Goal: Task Accomplishment & Management: Use online tool/utility

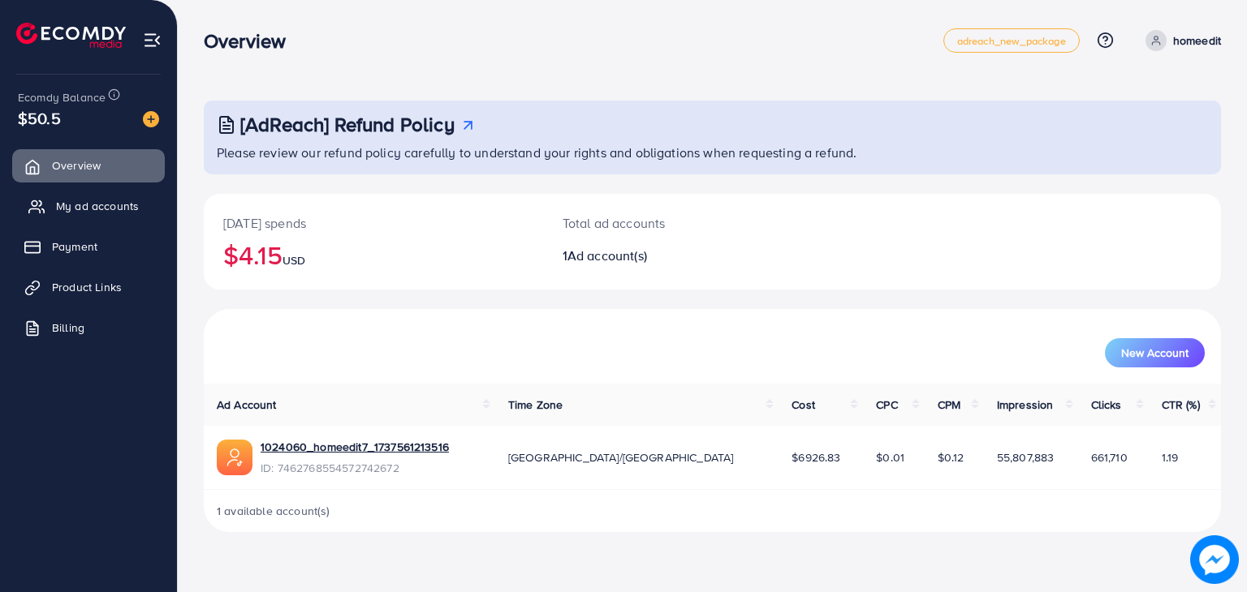
click at [149, 212] on link "My ad accounts" at bounding box center [88, 206] width 153 height 32
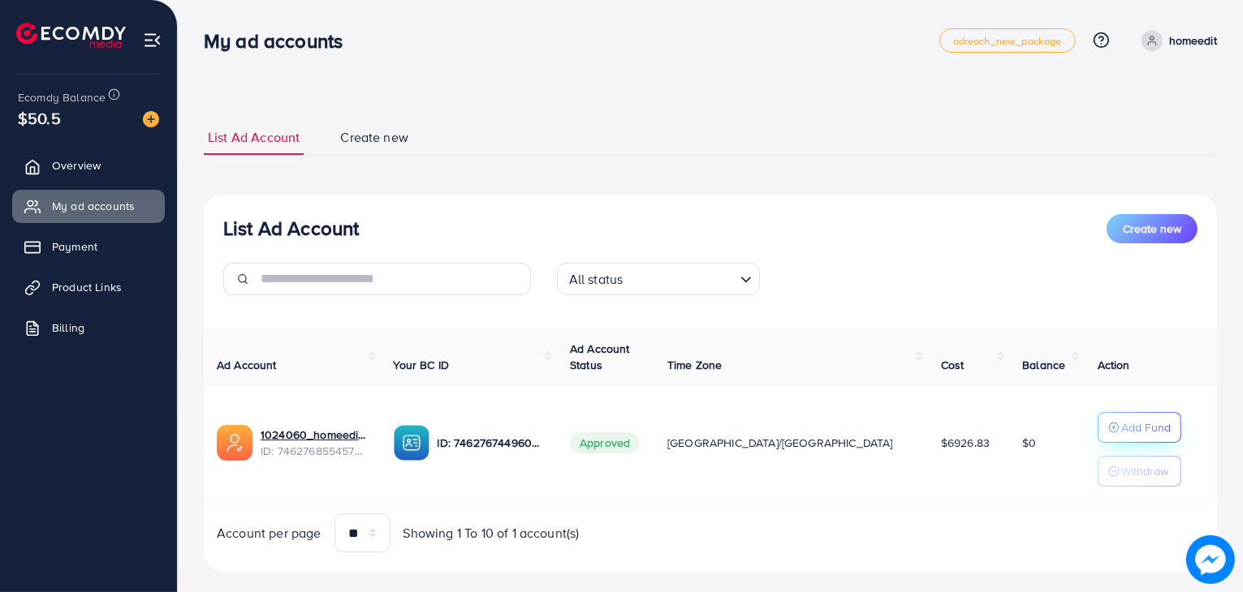
click at [1141, 426] on button "Add Fund" at bounding box center [1139, 427] width 84 height 31
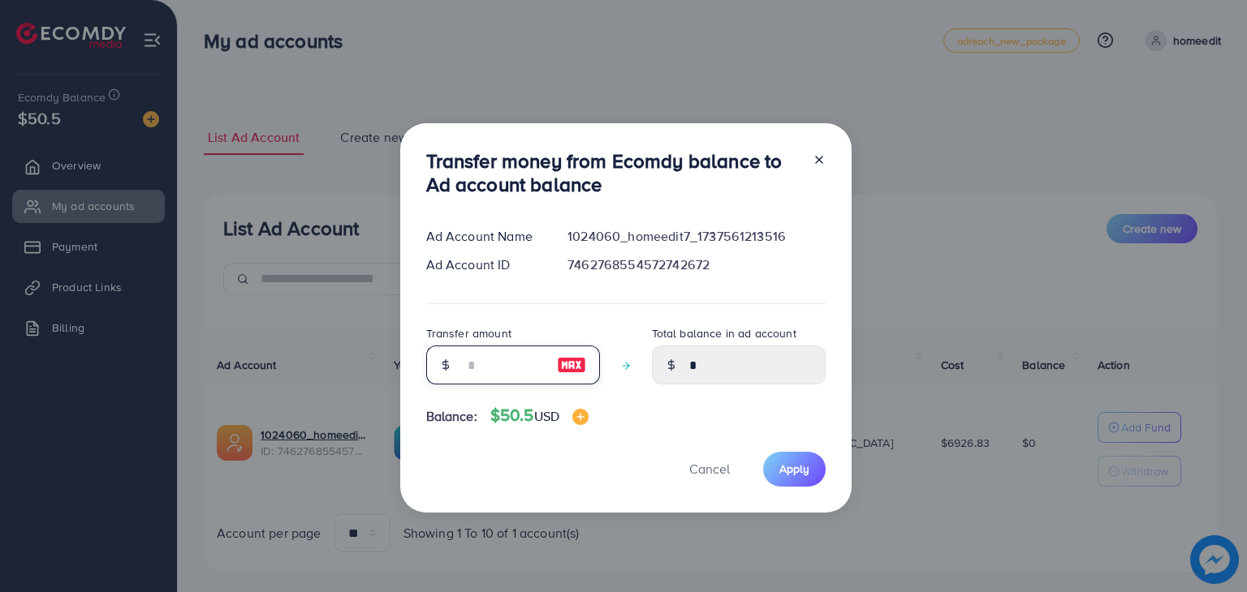
click at [463, 361] on input "number" at bounding box center [503, 365] width 81 height 39
type input "*"
type input "****"
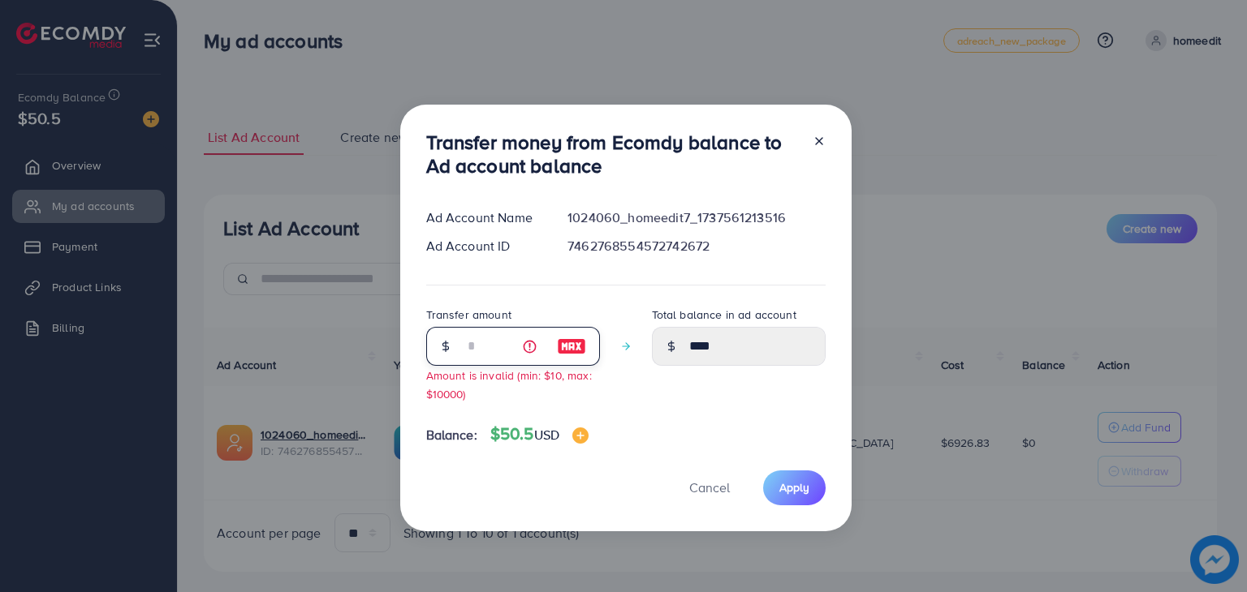
type input "**"
type input "*****"
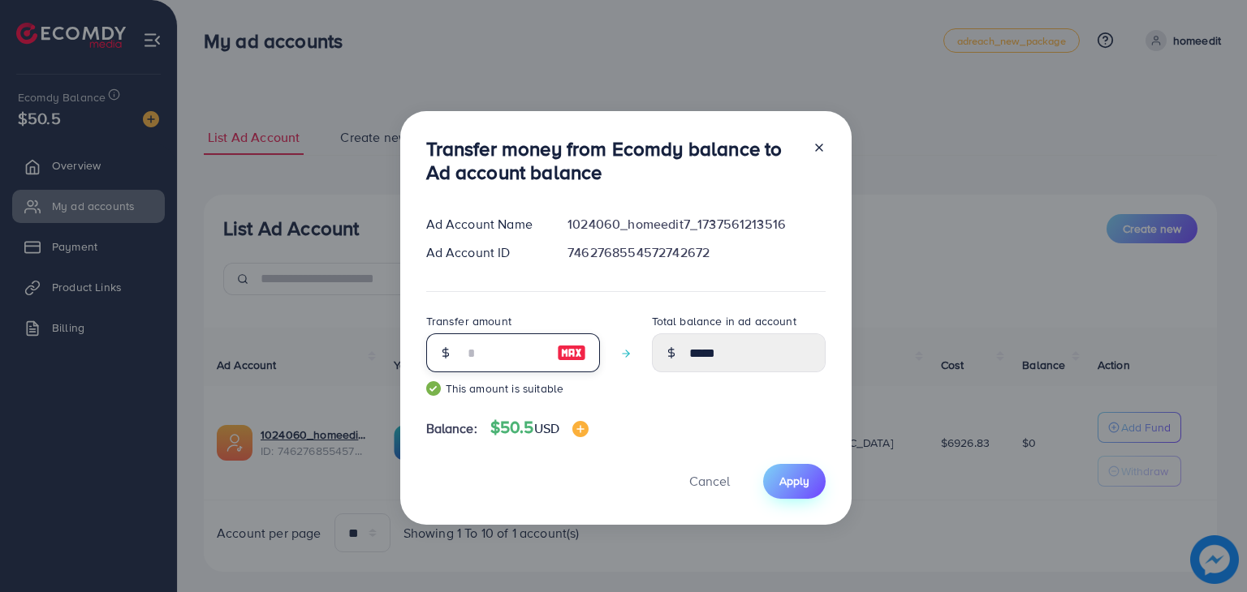
type input "**"
click at [790, 487] on span "Apply" at bounding box center [794, 481] width 30 height 16
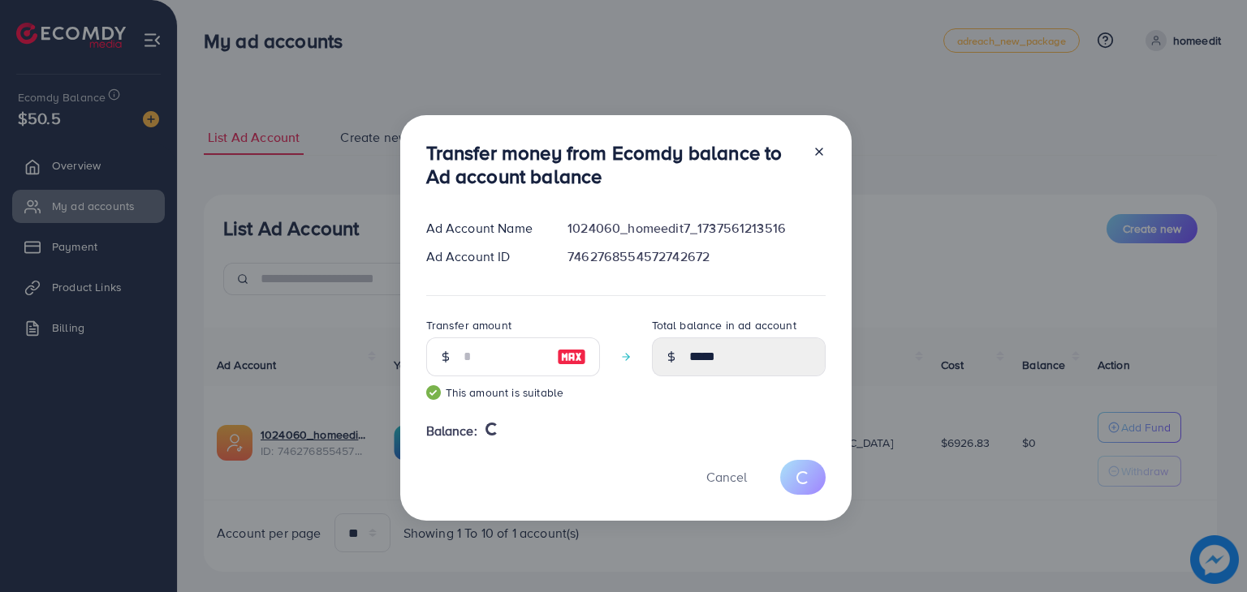
type input "*"
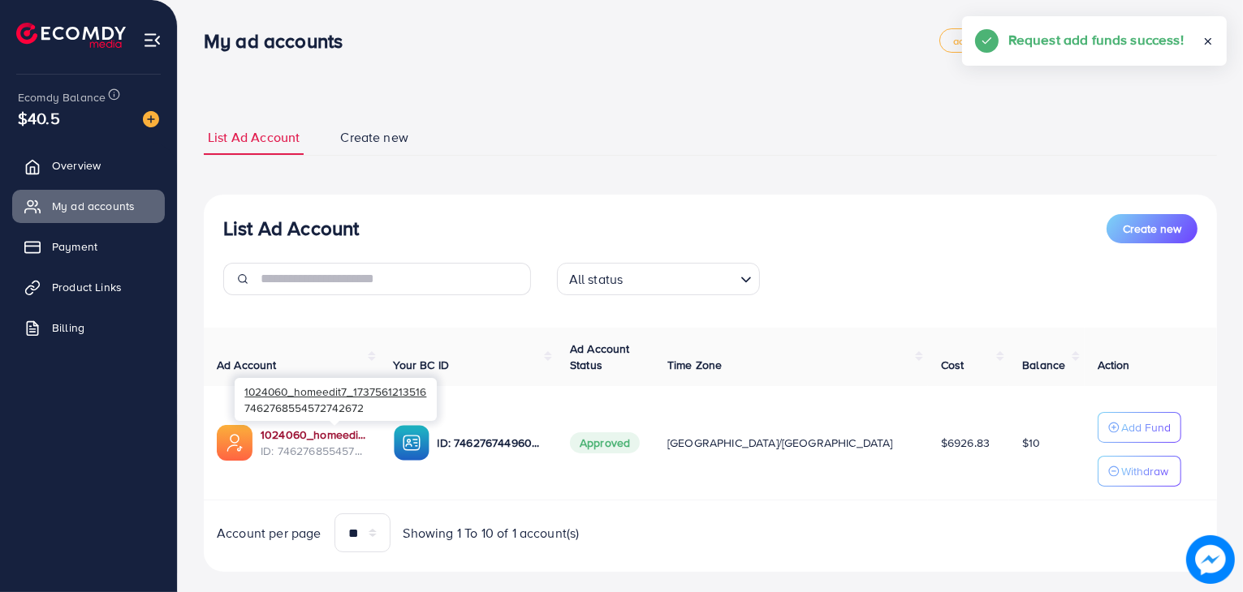
click at [360, 442] on link "1024060_homeedit7_1737561213516" at bounding box center [314, 435] width 107 height 16
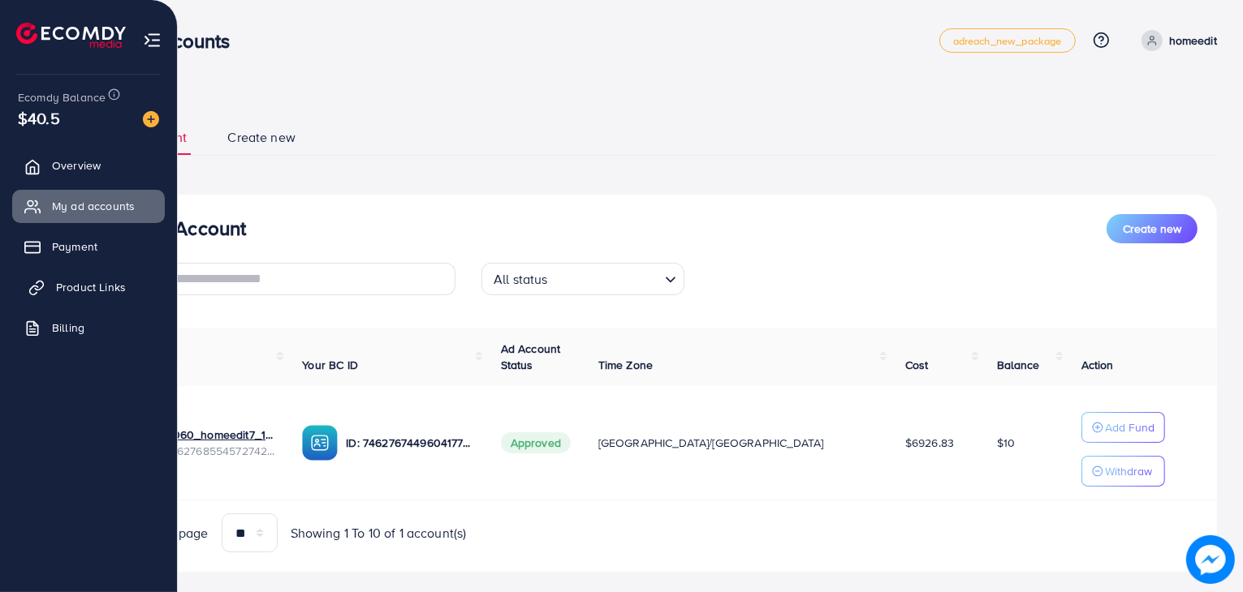
click at [46, 284] on link "Product Links" at bounding box center [88, 287] width 153 height 32
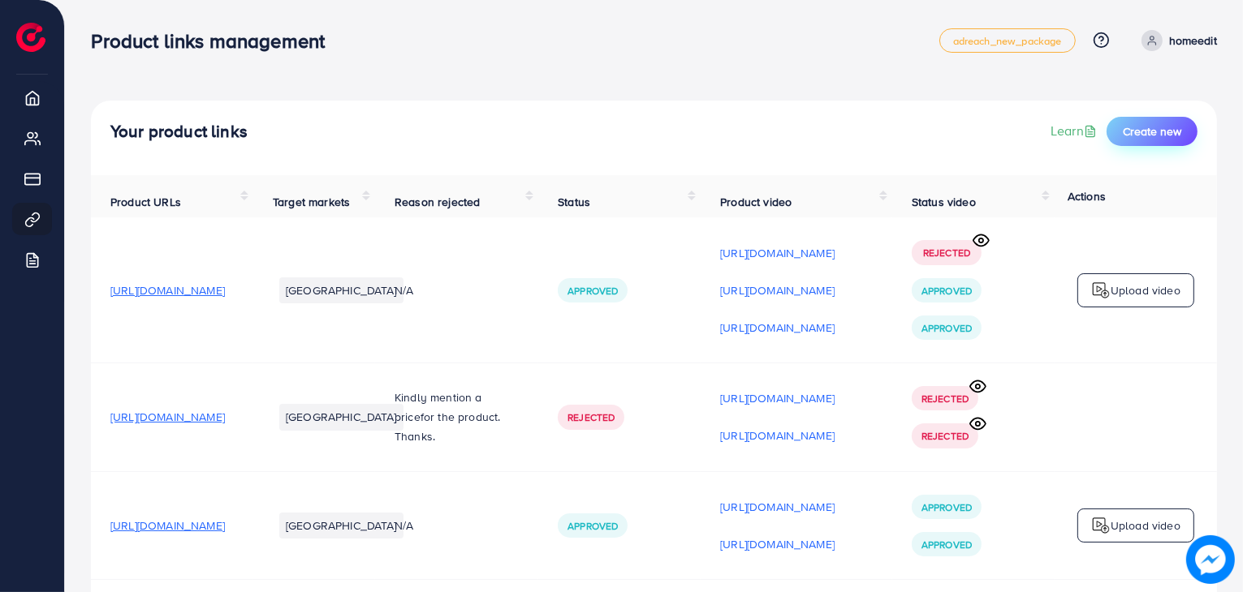
click at [1162, 142] on button "Create new" at bounding box center [1151, 131] width 91 height 29
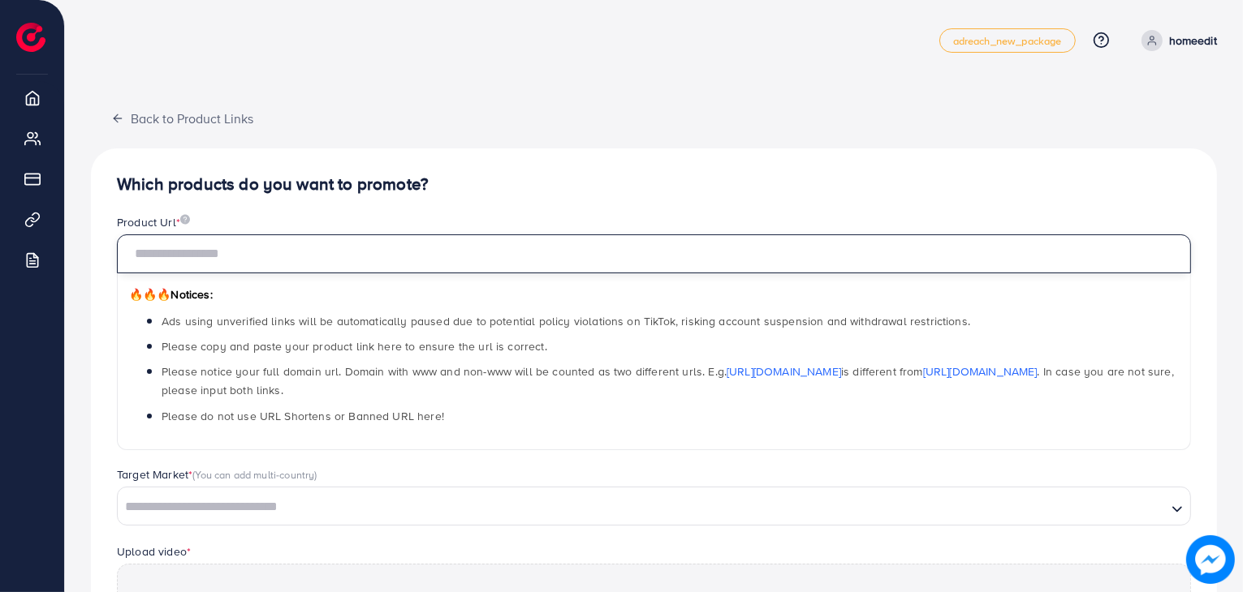
click at [506, 267] on input "text" at bounding box center [654, 254] width 1074 height 39
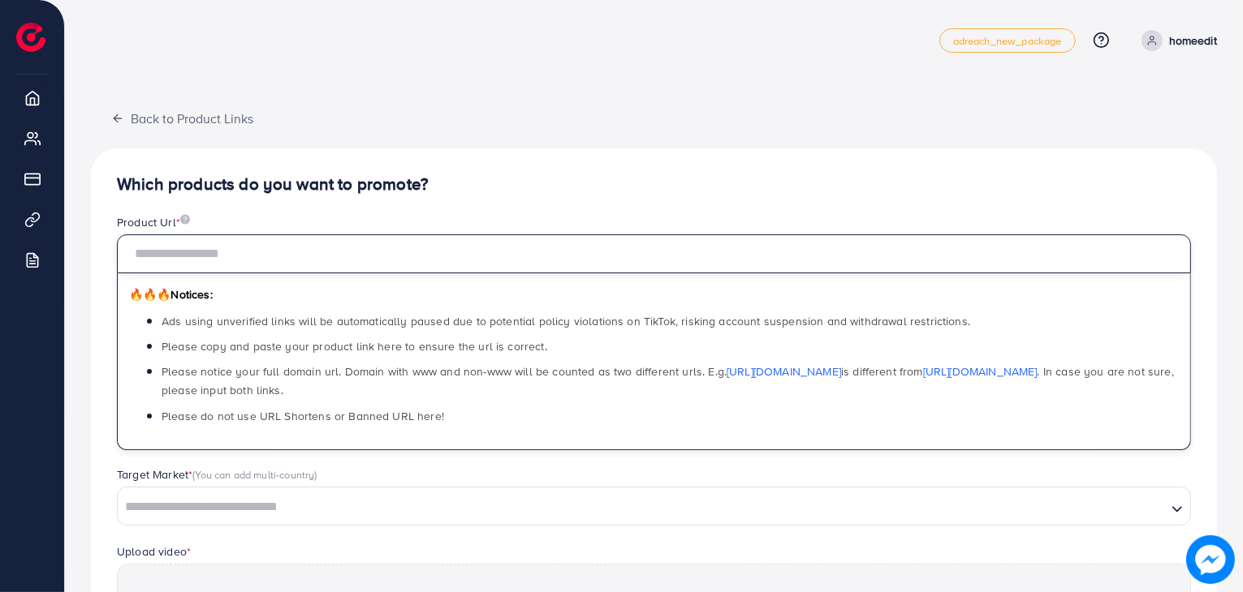
paste input "**********"
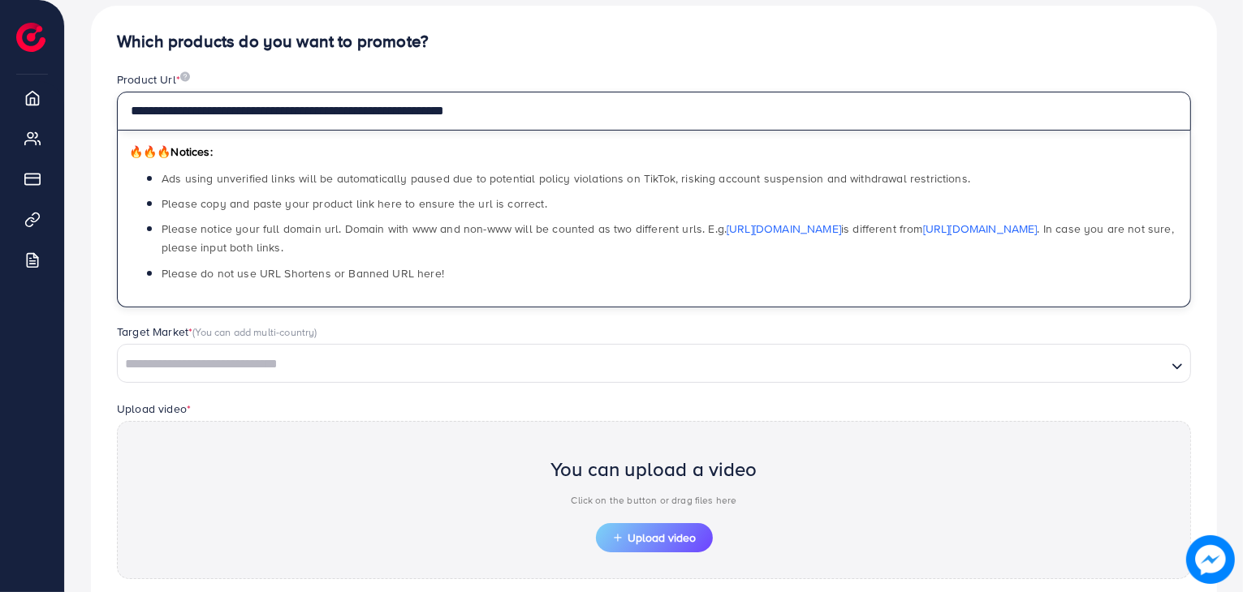
scroll to position [162, 0]
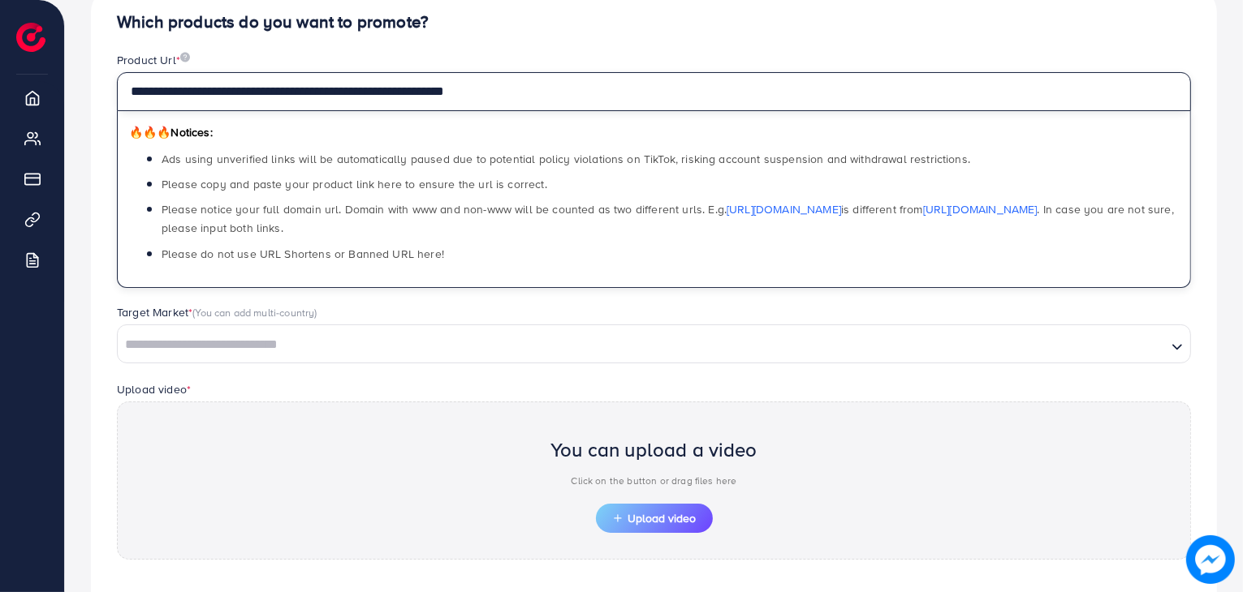
type input "**********"
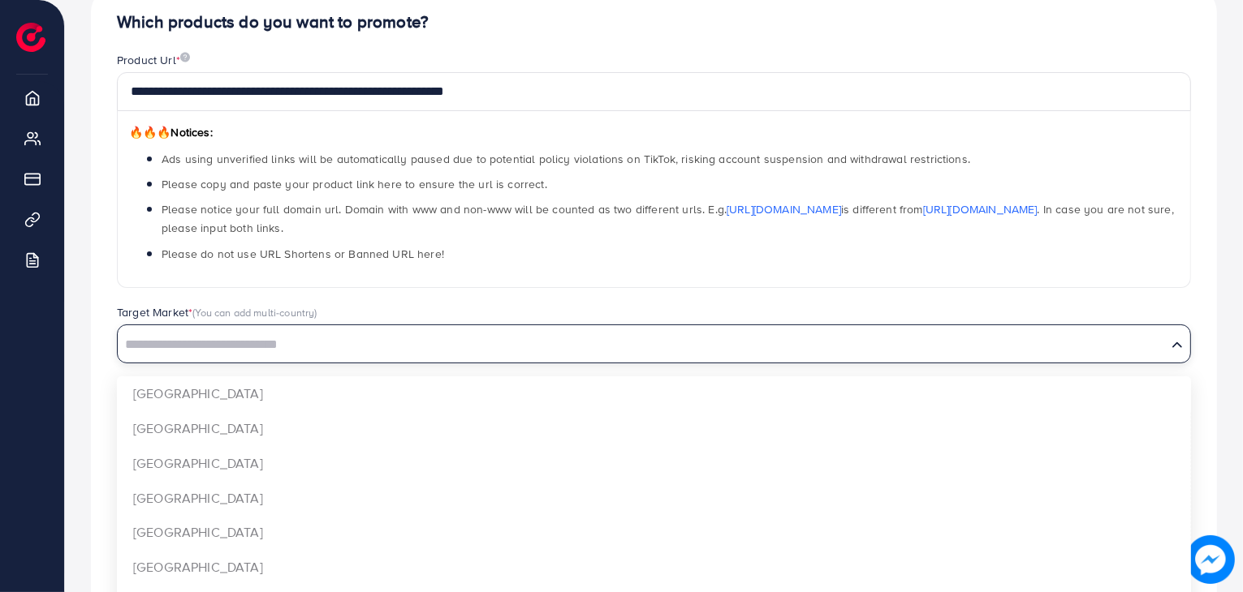
click at [591, 338] on input "Search for option" at bounding box center [641, 345] width 1045 height 25
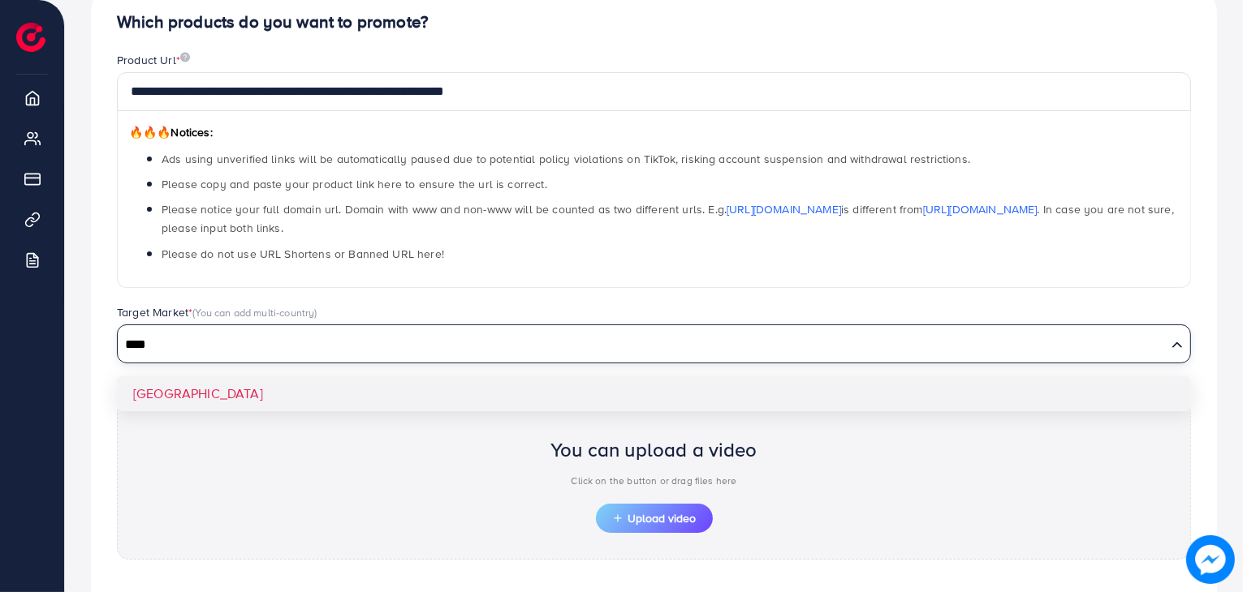
type input "****"
click at [528, 391] on div "**********" at bounding box center [654, 346] width 1126 height 720
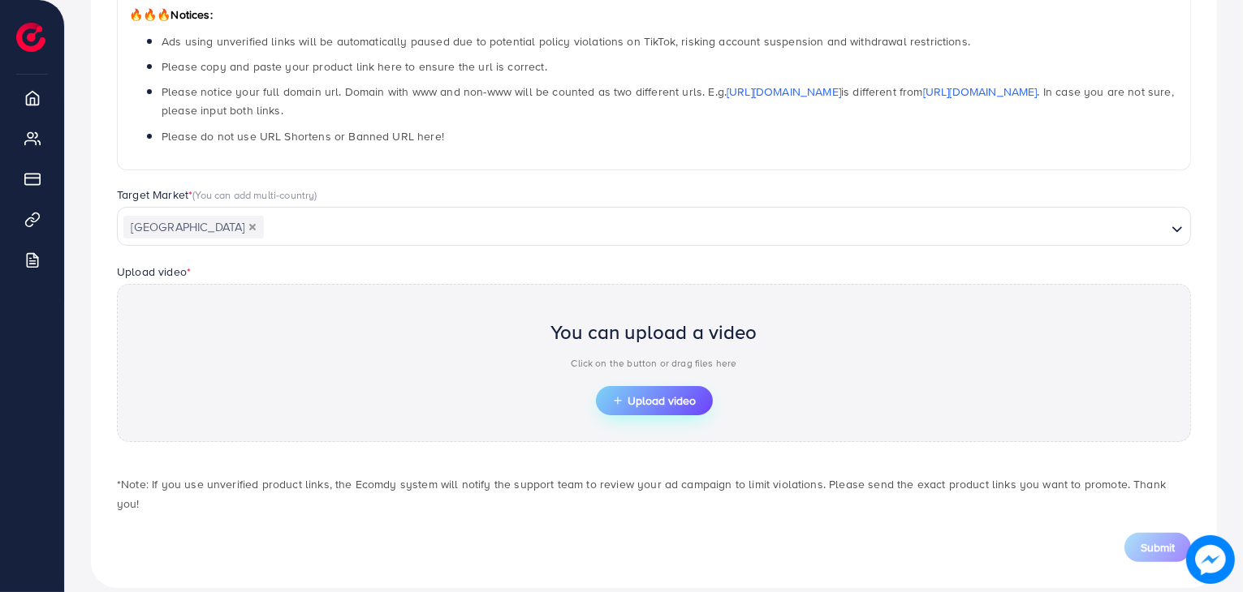
scroll to position [282, 0]
click at [631, 385] on button "Upload video" at bounding box center [654, 399] width 117 height 29
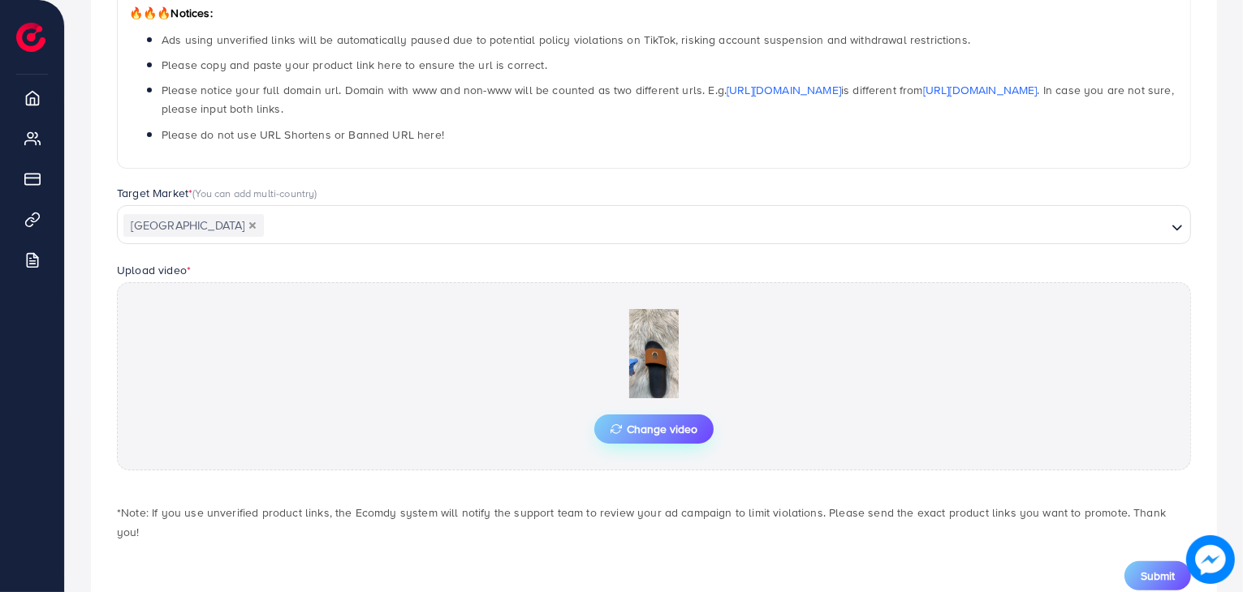
click at [631, 435] on span "Change video" at bounding box center [653, 429] width 87 height 11
click at [1140, 562] on button "Submit" at bounding box center [1157, 576] width 67 height 29
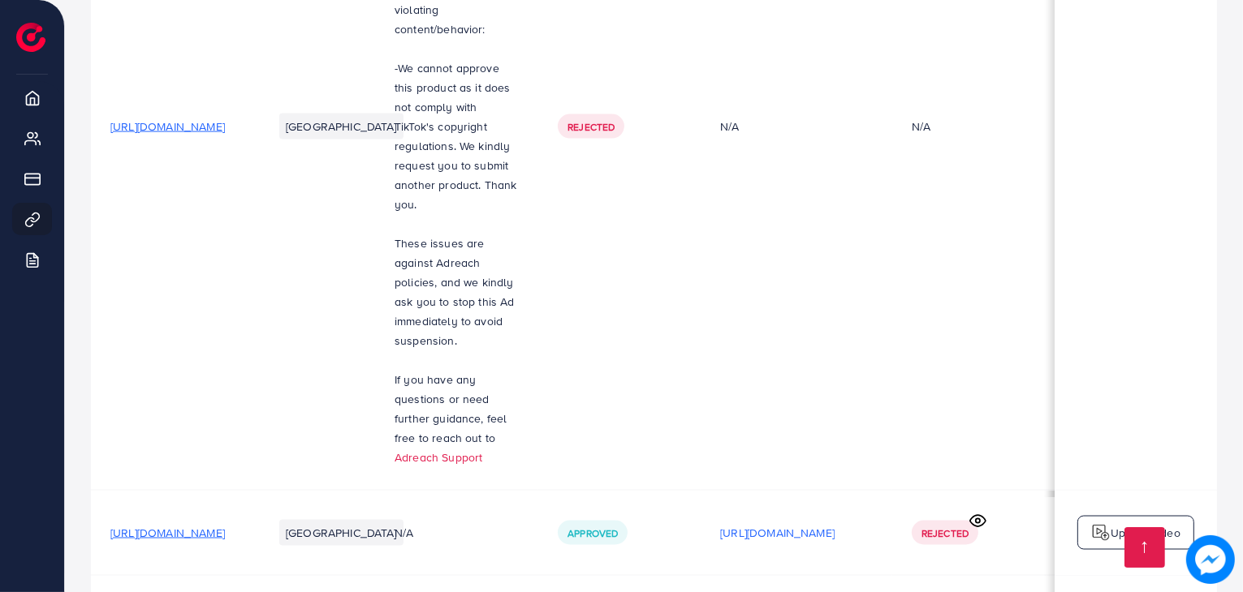
scroll to position [2536, 0]
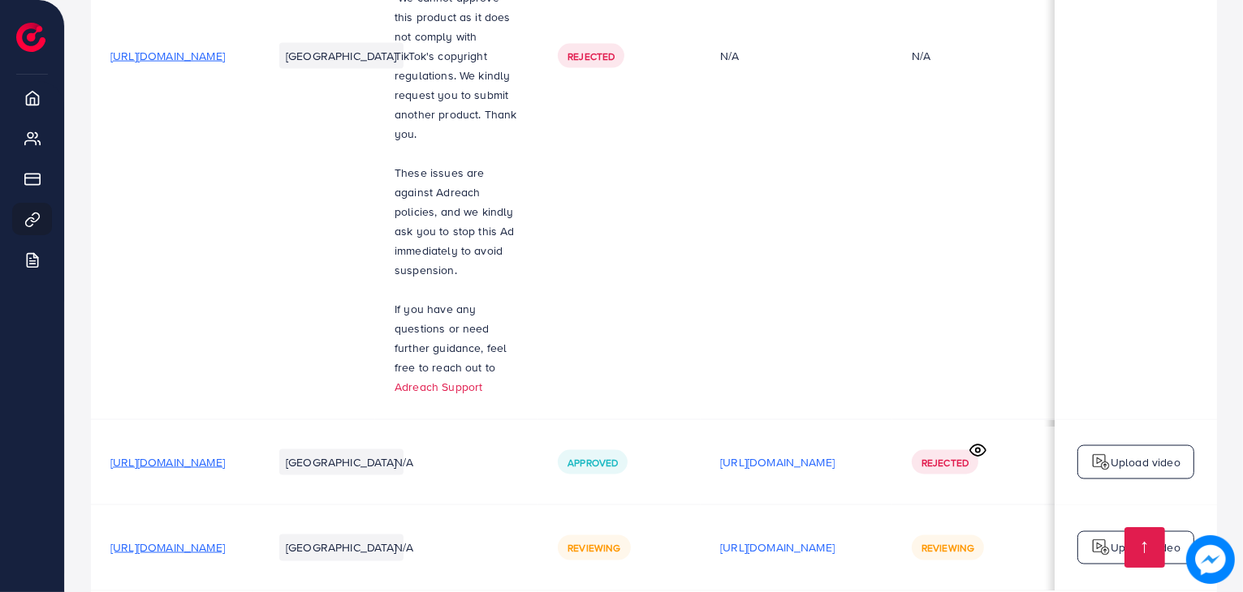
click at [225, 455] on span "[URL][DOMAIN_NAME]" at bounding box center [167, 463] width 114 height 16
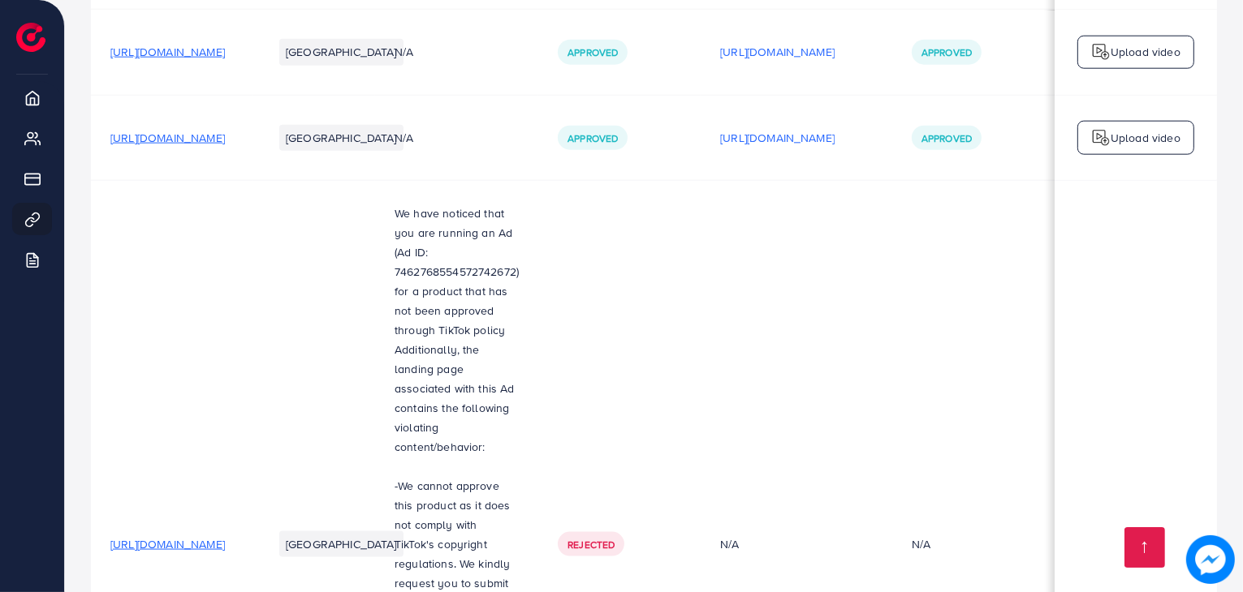
scroll to position [1967, 0]
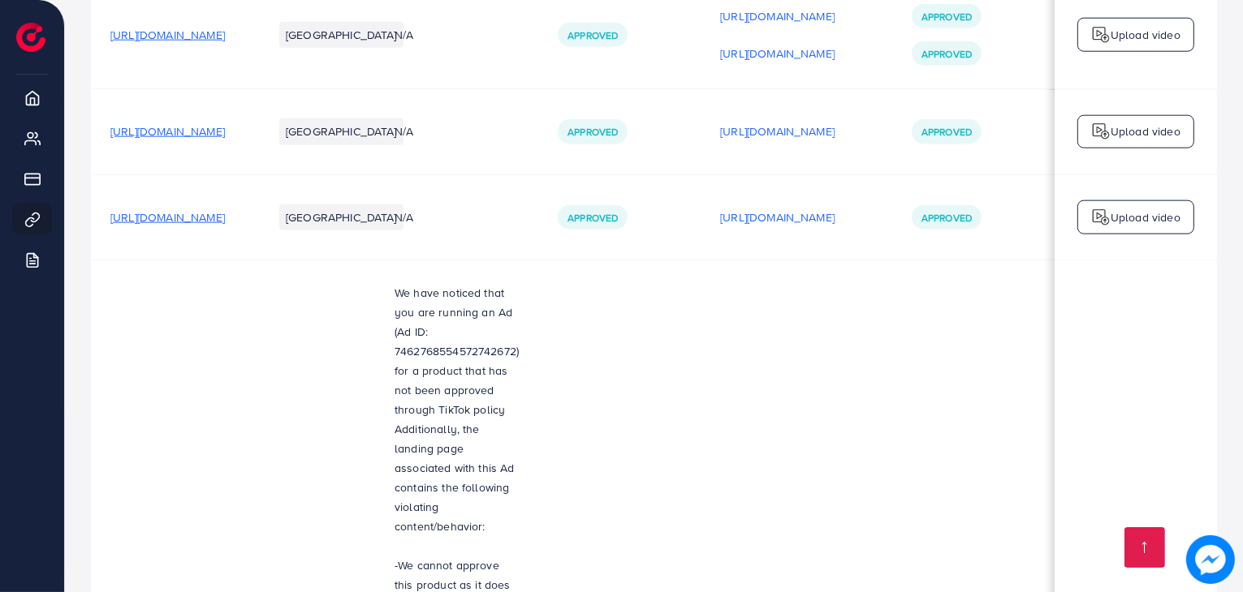
click at [225, 209] on span "[URL][DOMAIN_NAME]" at bounding box center [167, 217] width 114 height 16
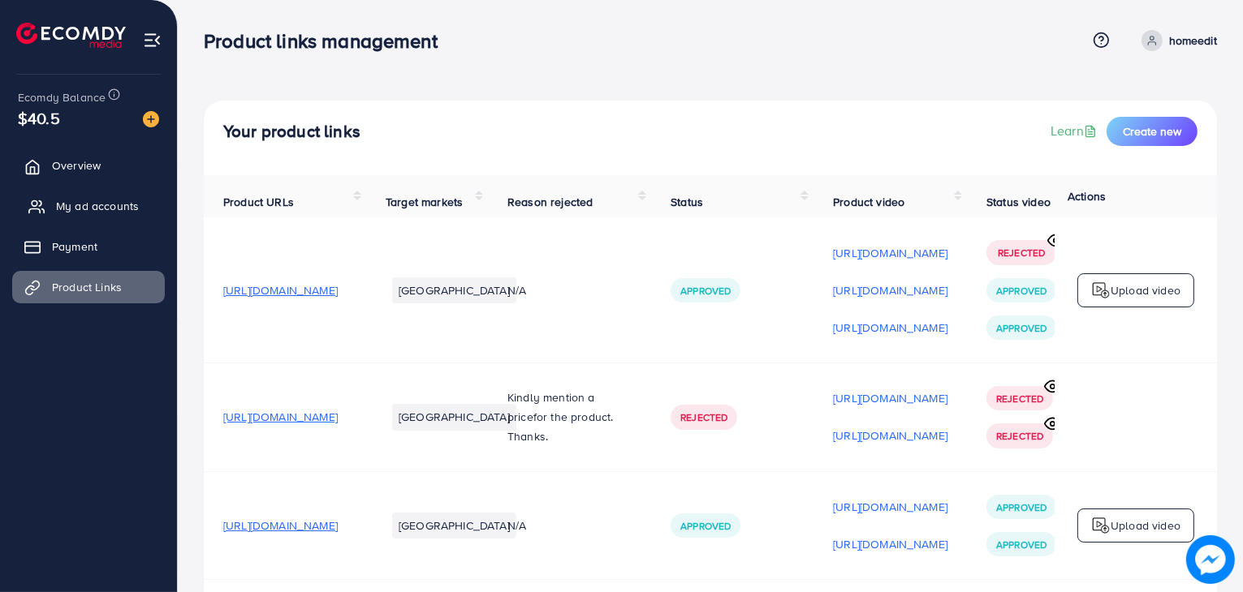
click at [144, 212] on link "My ad accounts" at bounding box center [88, 206] width 153 height 32
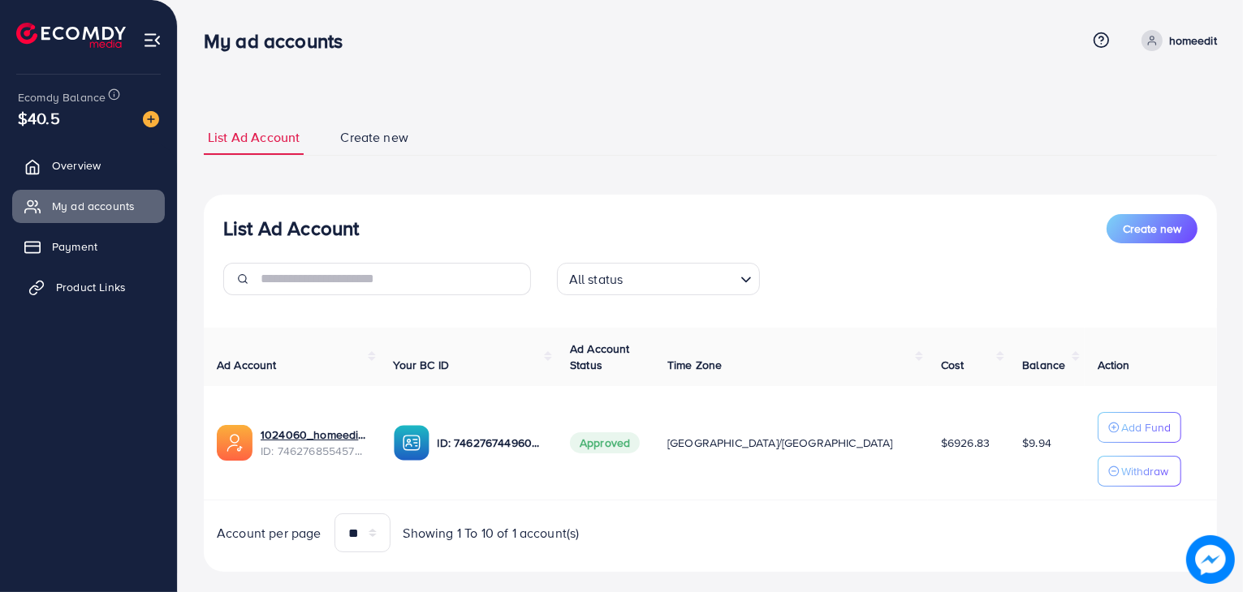
click at [110, 284] on span "Product Links" at bounding box center [91, 287] width 70 height 16
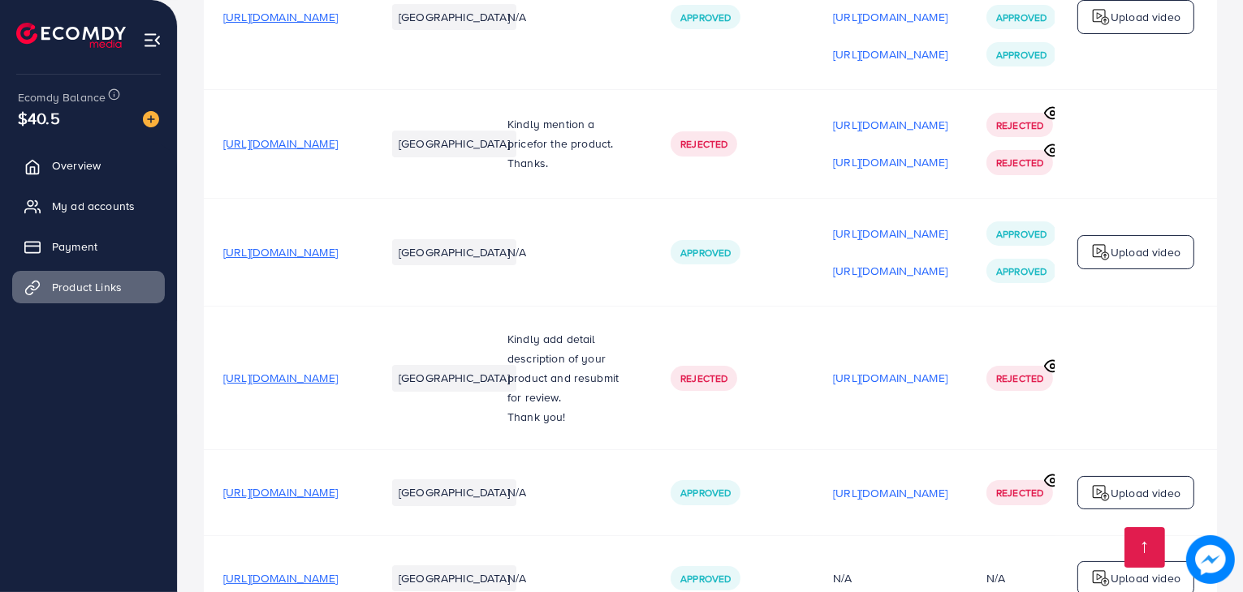
scroll to position [263, 0]
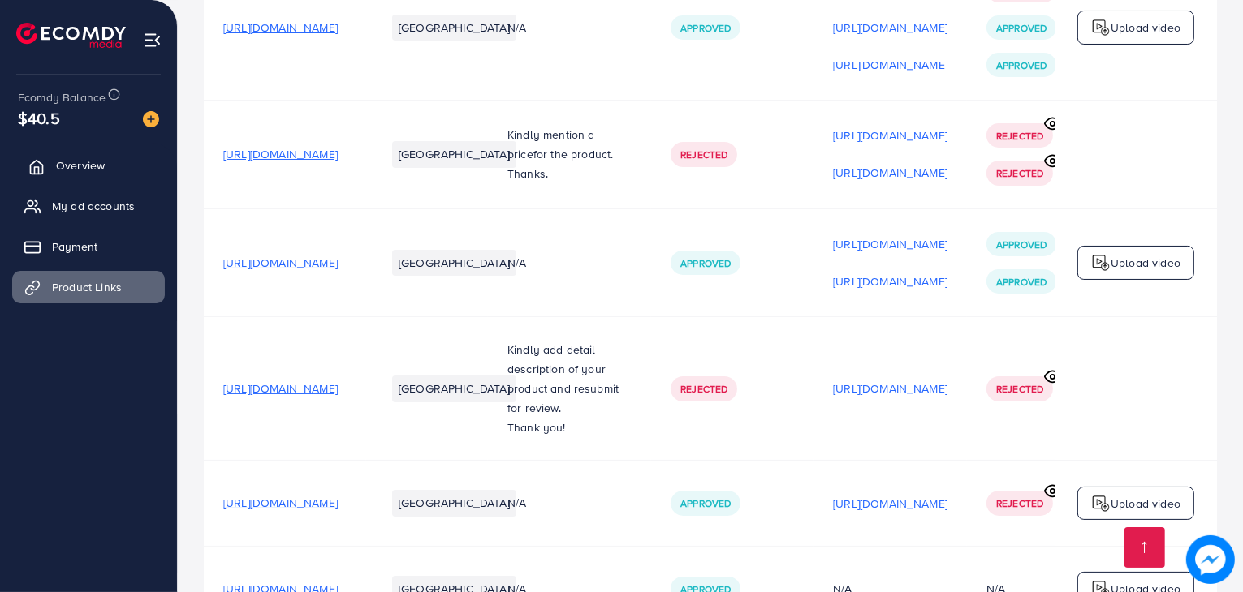
click at [123, 178] on link "Overview" at bounding box center [88, 165] width 153 height 32
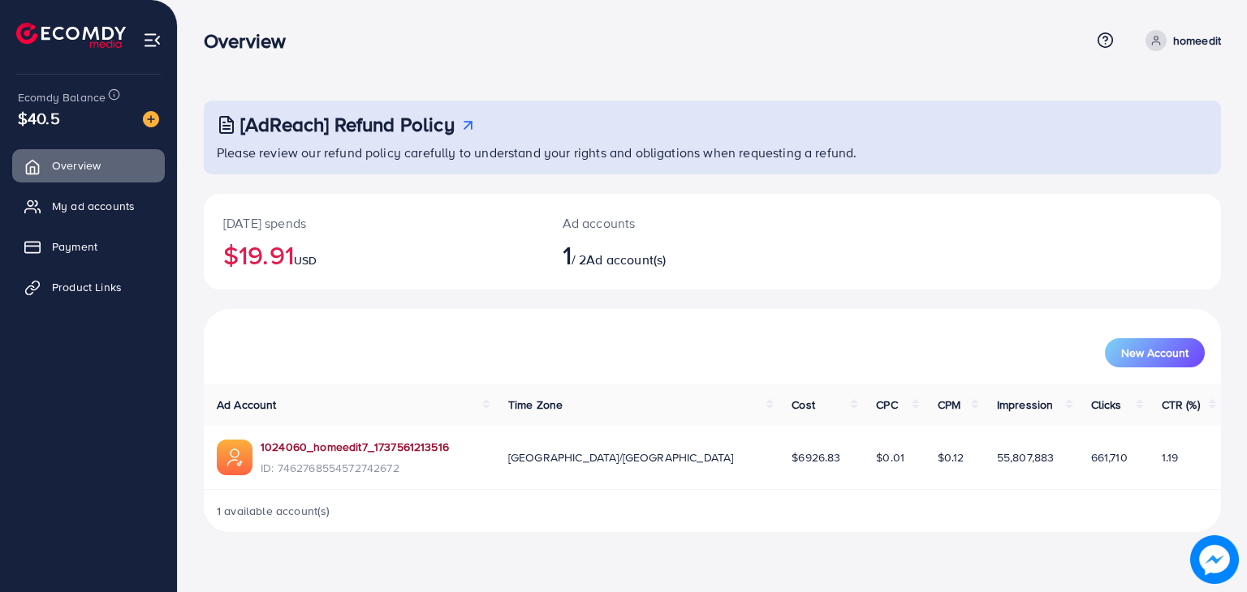
click at [356, 448] on link "1024060_homeedit7_1737561213516" at bounding box center [355, 447] width 188 height 16
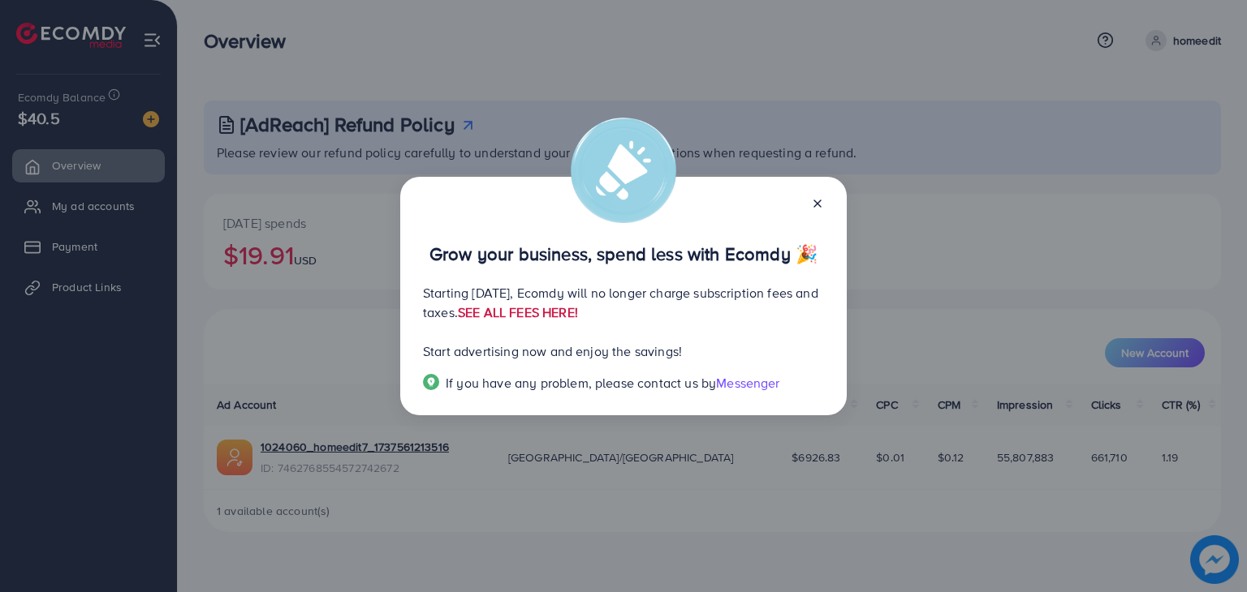
click at [578, 317] on link "SEE ALL FEES HERE!" at bounding box center [518, 313] width 120 height 18
click at [824, 207] on div "Grow your business, spend less with Ecomdy 🎉 Starting September 29, 2025, Ecomd…" at bounding box center [623, 296] width 446 height 239
click at [817, 207] on icon at bounding box center [817, 203] width 13 height 13
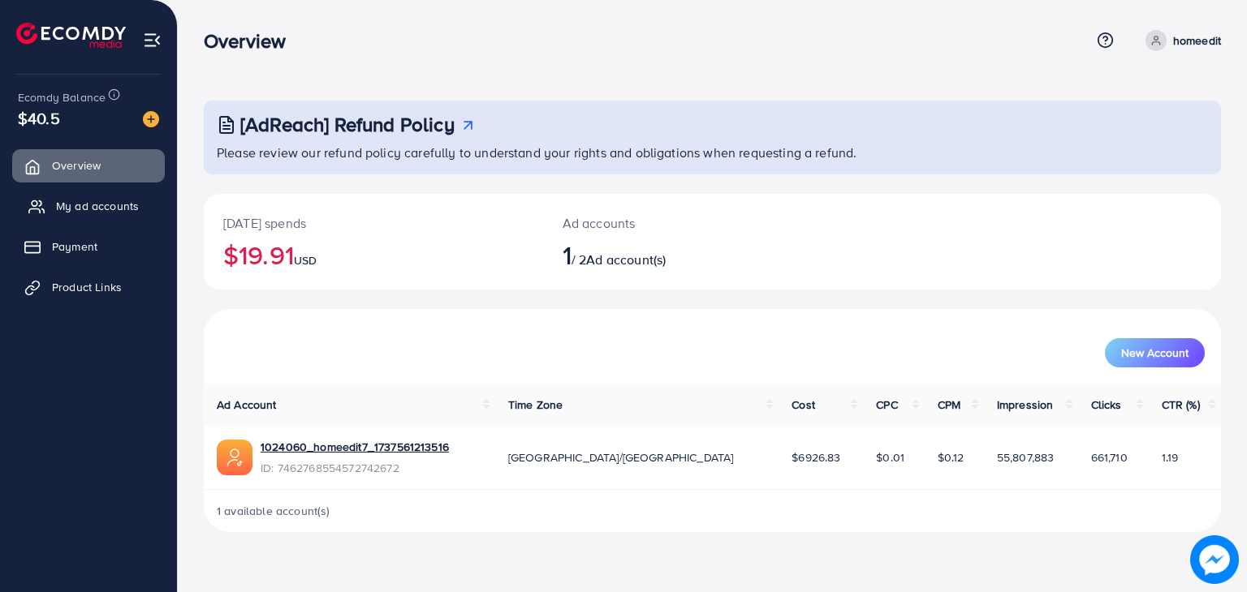
click at [97, 217] on link "My ad accounts" at bounding box center [88, 206] width 153 height 32
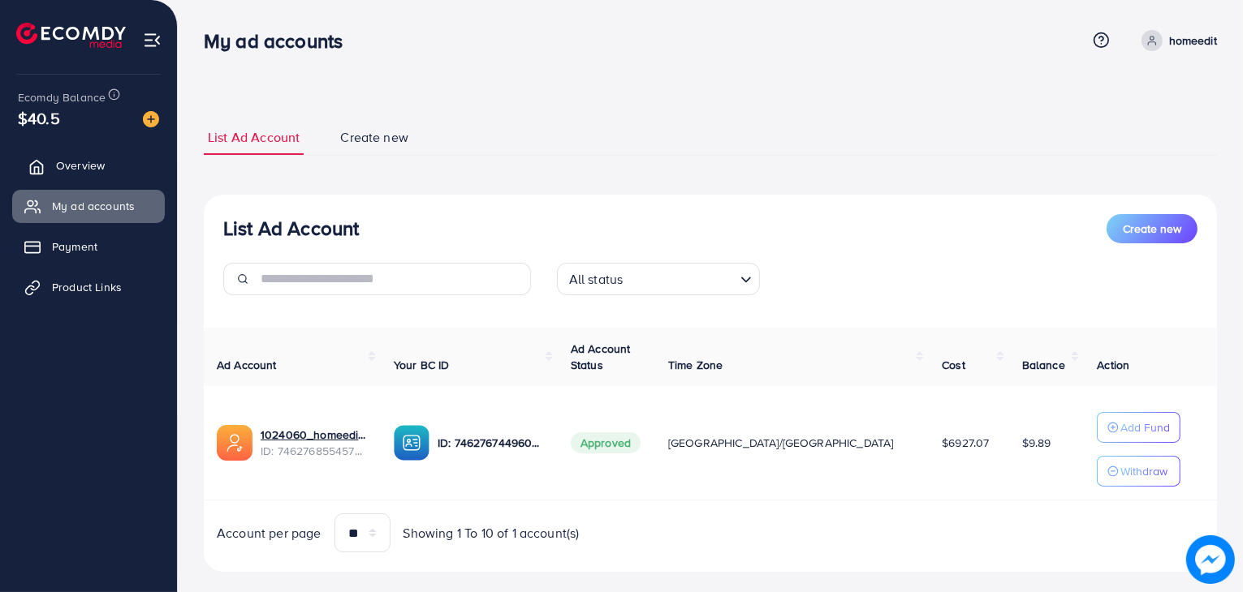
click at [45, 171] on link "Overview" at bounding box center [88, 165] width 153 height 32
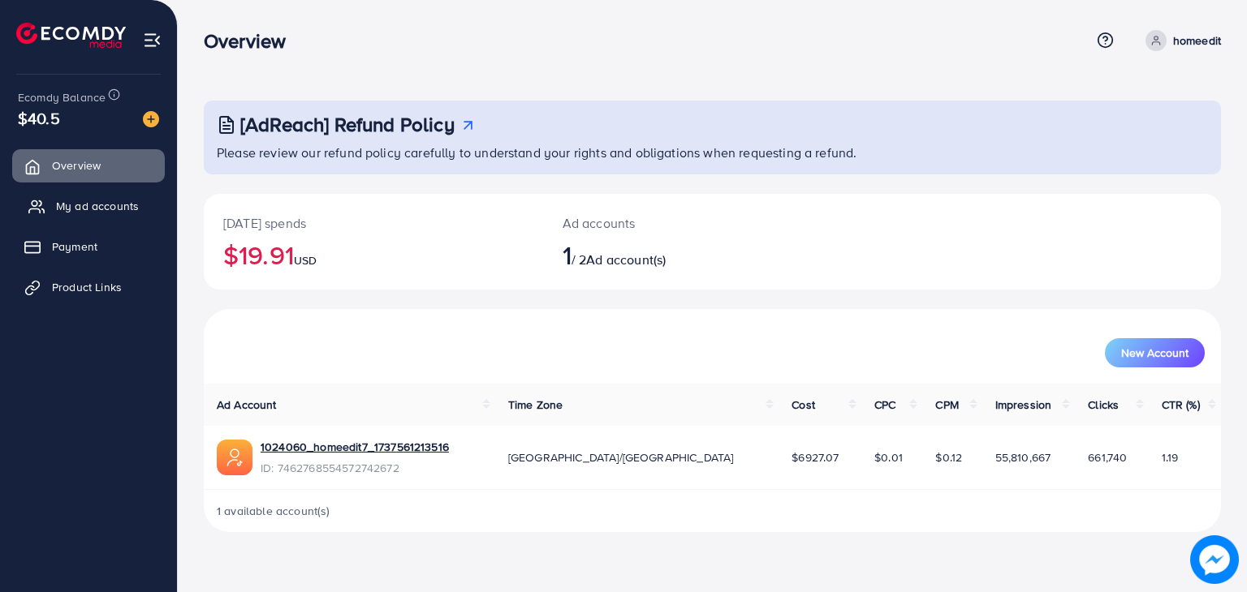
click at [70, 205] on span "My ad accounts" at bounding box center [97, 206] width 83 height 16
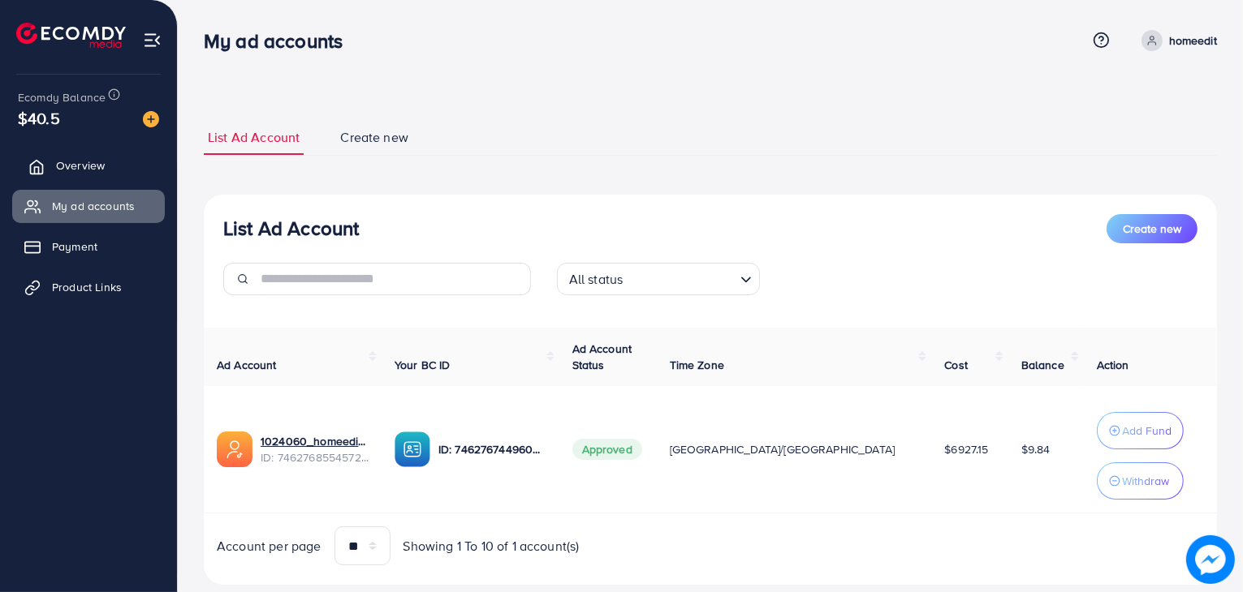
click at [99, 173] on span "Overview" at bounding box center [80, 165] width 49 height 16
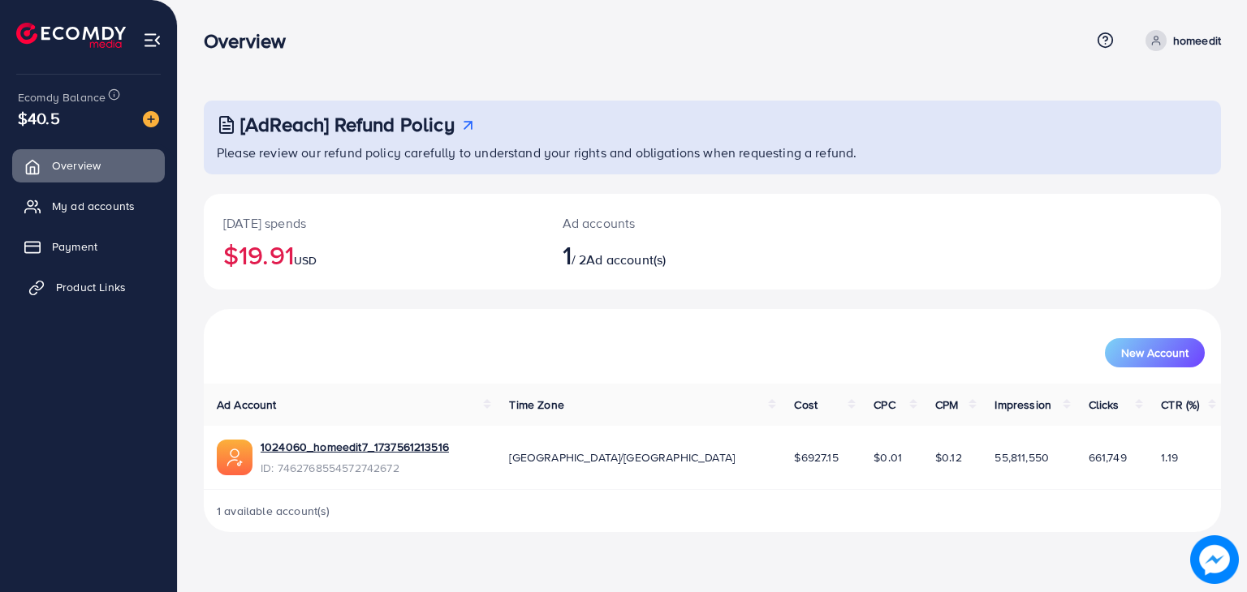
click at [93, 283] on span "Product Links" at bounding box center [91, 287] width 70 height 16
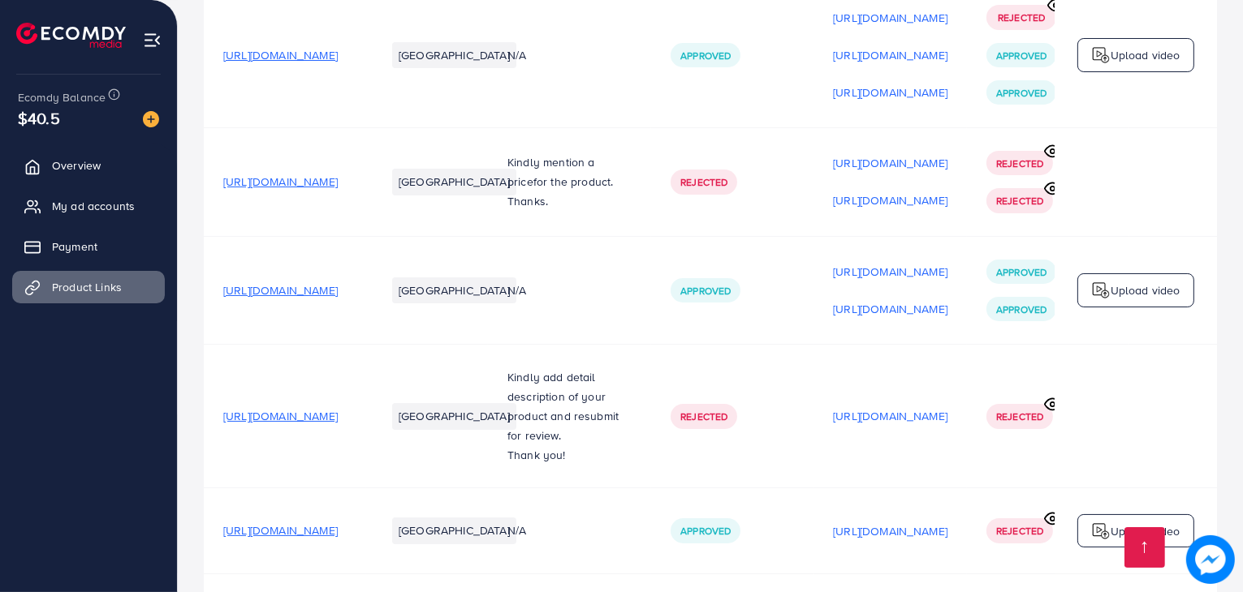
scroll to position [183, 0]
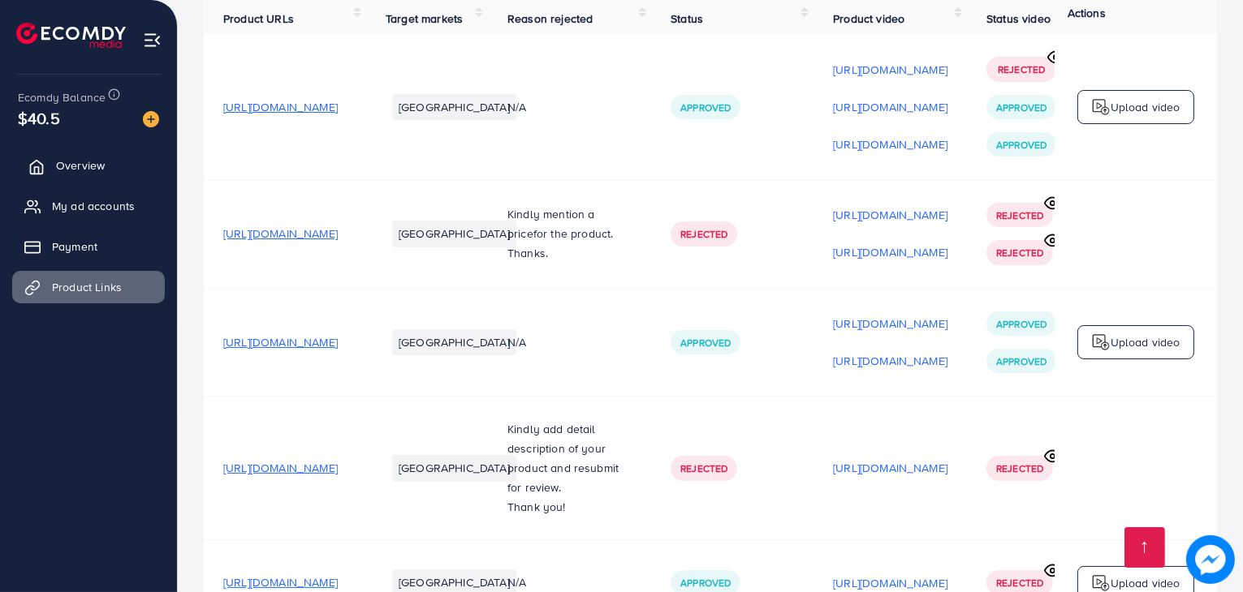
click at [121, 170] on link "Overview" at bounding box center [88, 165] width 153 height 32
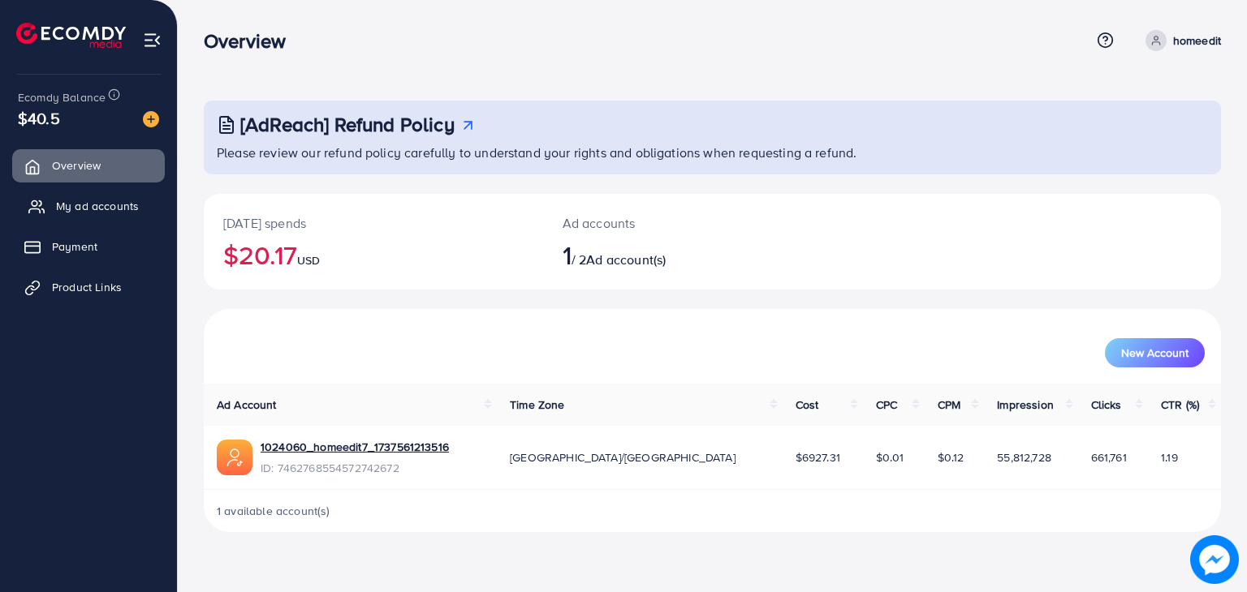
click at [85, 206] on span "My ad accounts" at bounding box center [97, 206] width 83 height 16
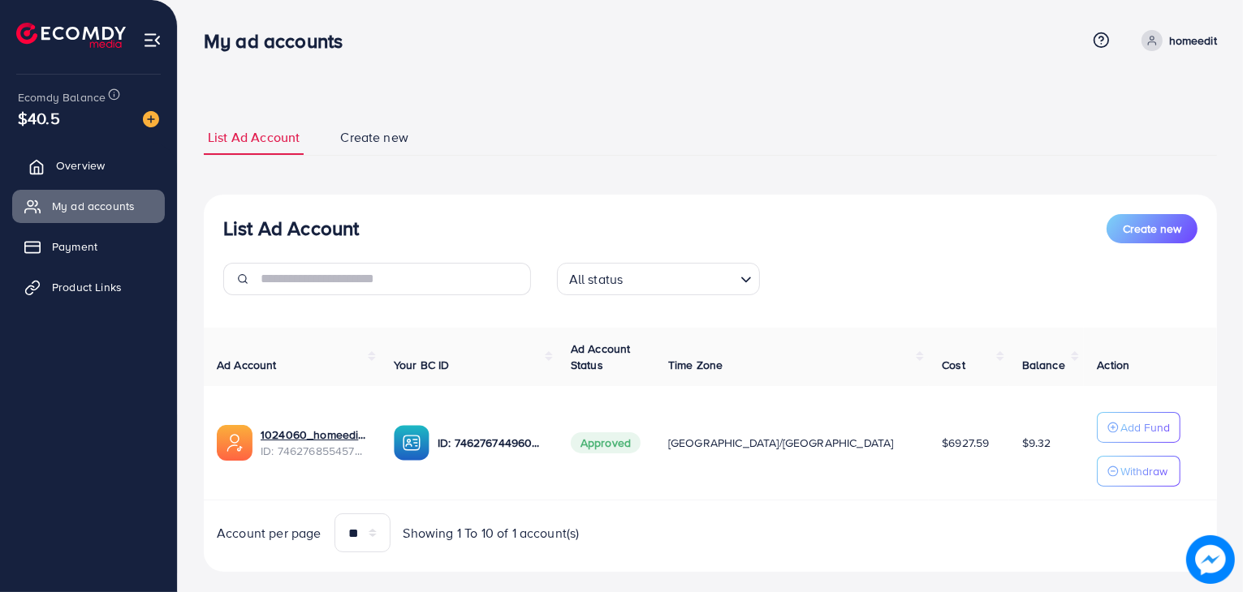
click at [88, 170] on span "Overview" at bounding box center [80, 165] width 49 height 16
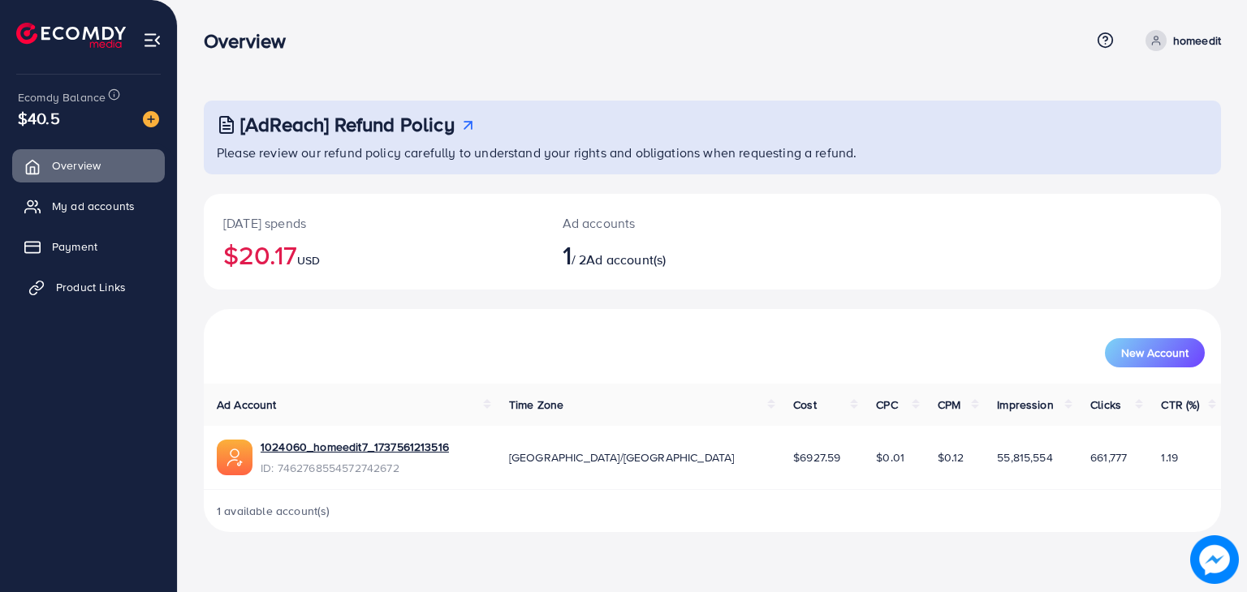
click at [75, 279] on span "Product Links" at bounding box center [91, 287] width 70 height 16
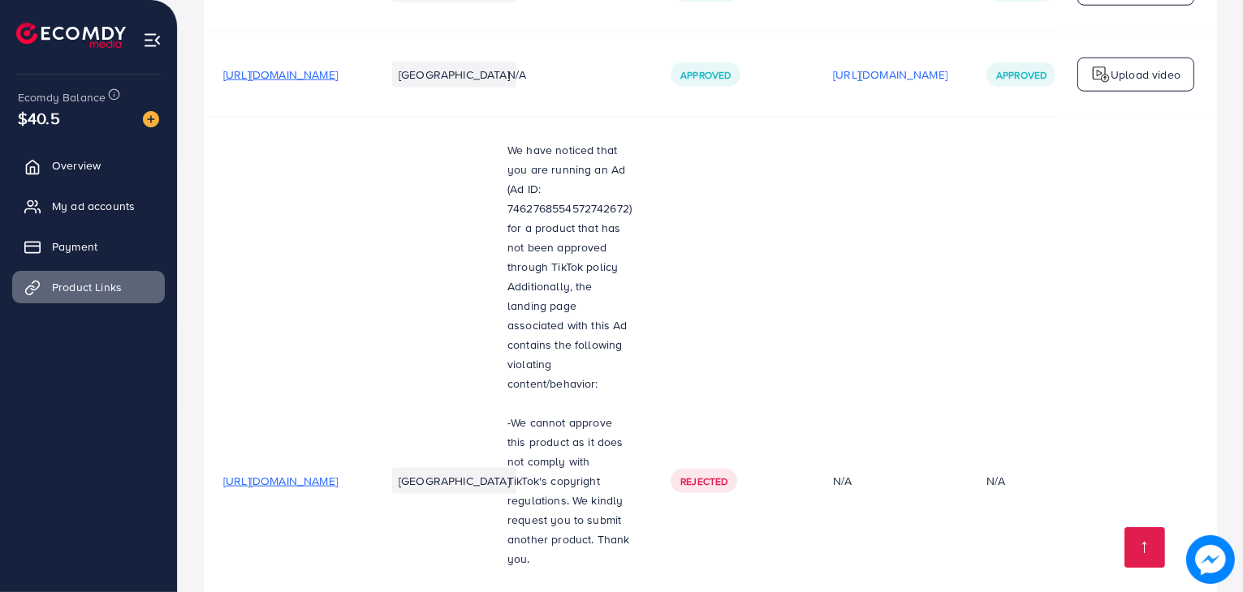
scroll to position [2536, 0]
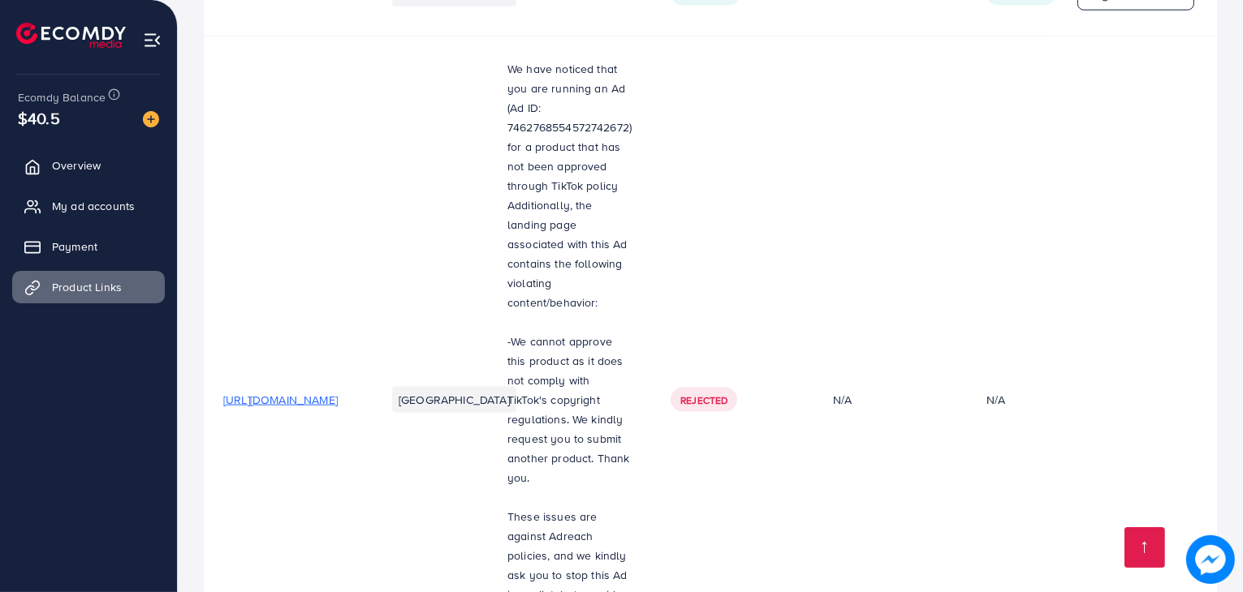
scroll to position [2536, 0]
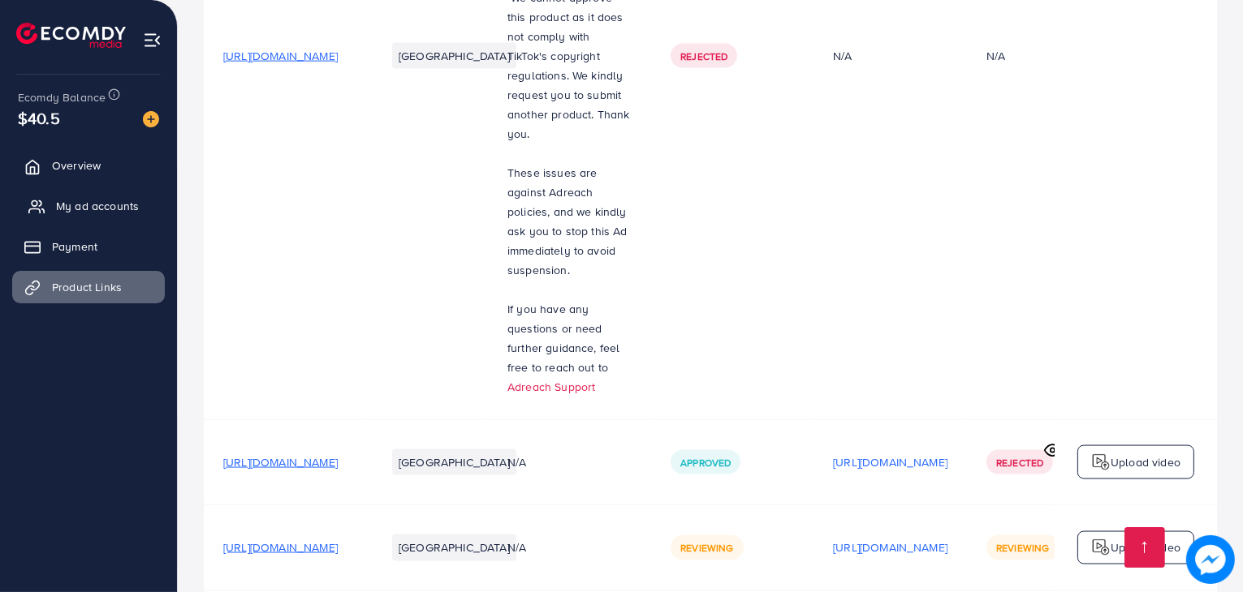
click at [97, 195] on link "My ad accounts" at bounding box center [88, 206] width 153 height 32
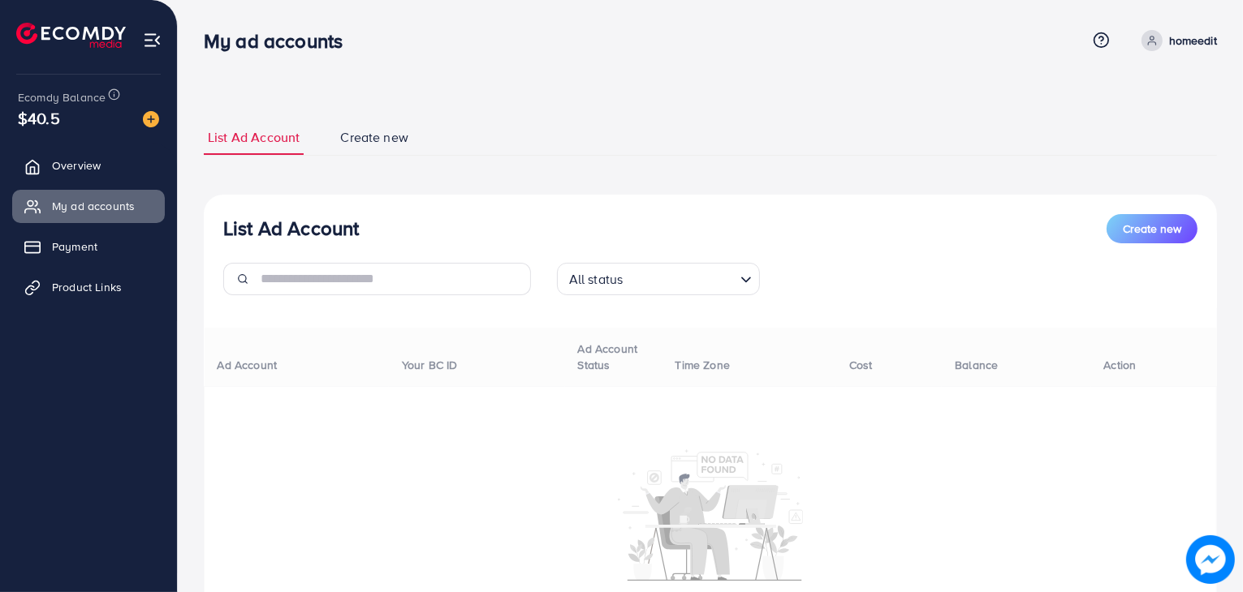
scroll to position [24, 0]
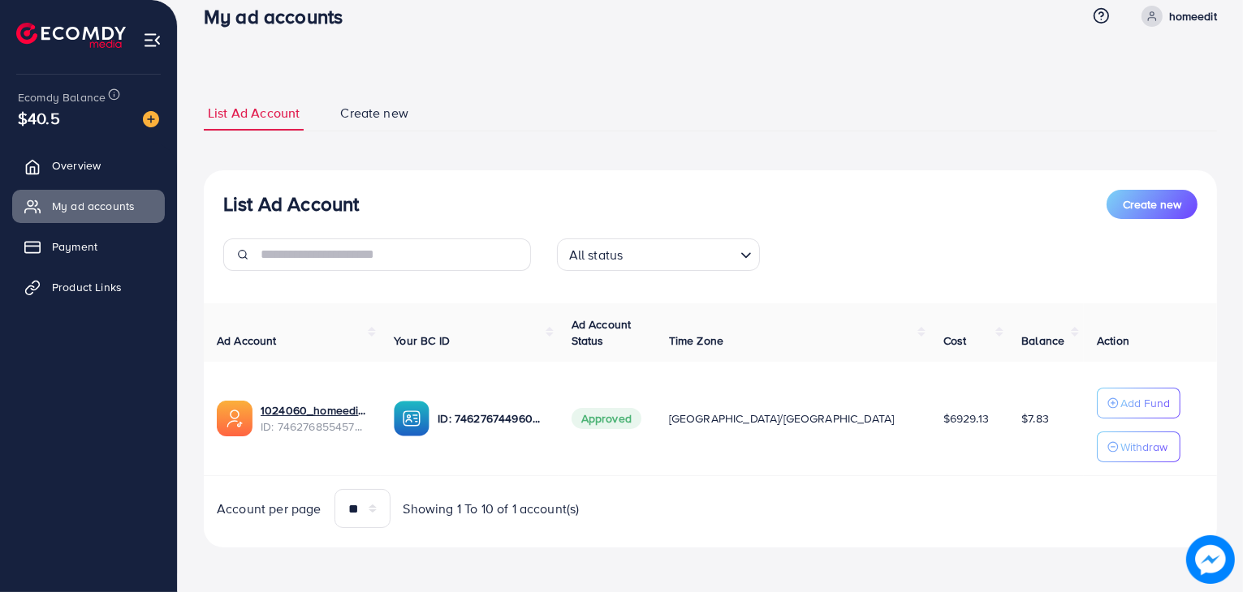
drag, startPoint x: 91, startPoint y: 287, endPoint x: 188, endPoint y: 304, distance: 98.9
click at [89, 287] on span "Product Links" at bounding box center [87, 287] width 70 height 16
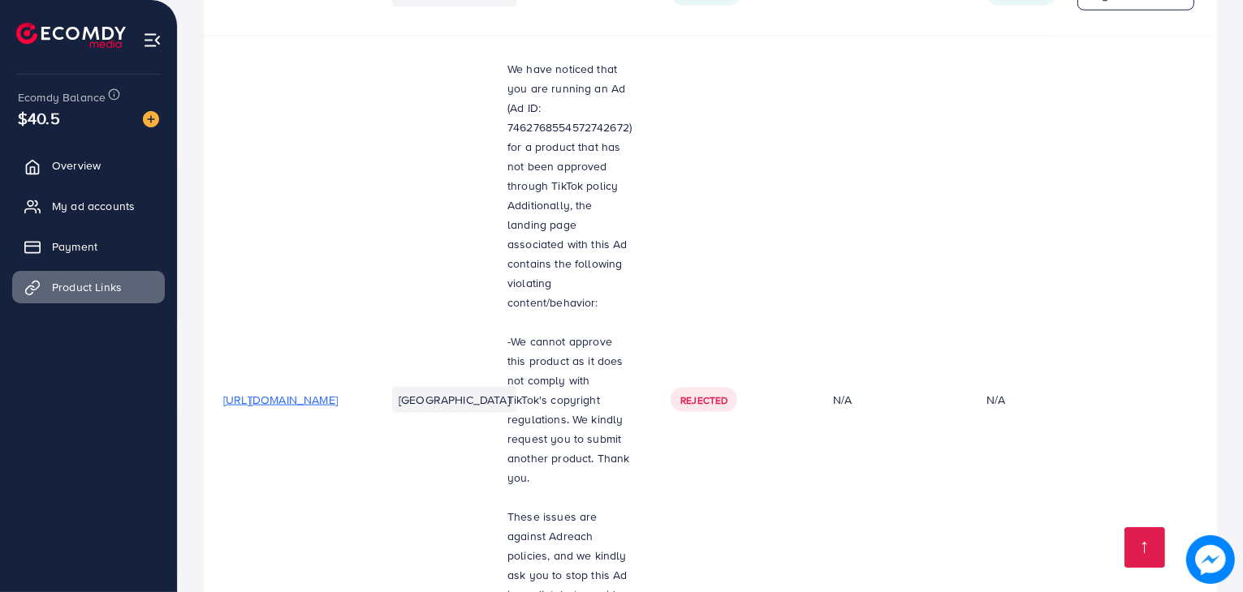
scroll to position [2536, 0]
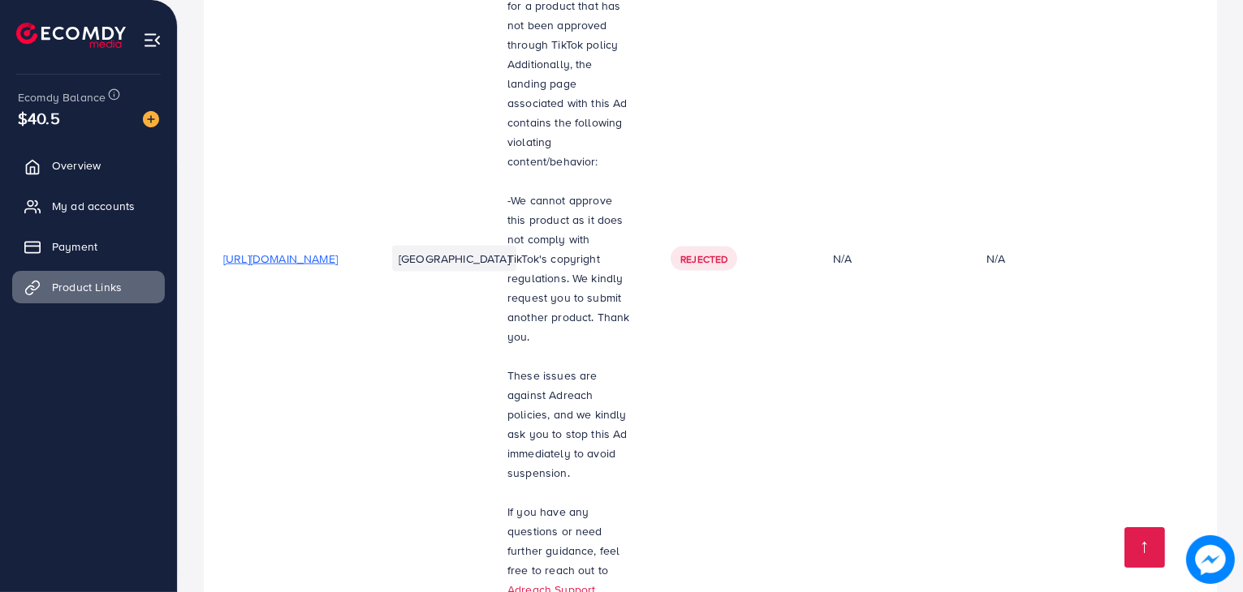
scroll to position [2536, 0]
